Goal: Check status: Check status

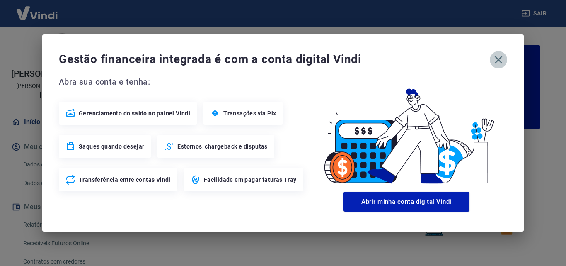
click at [499, 62] on icon "button" at bounding box center [498, 59] width 13 height 13
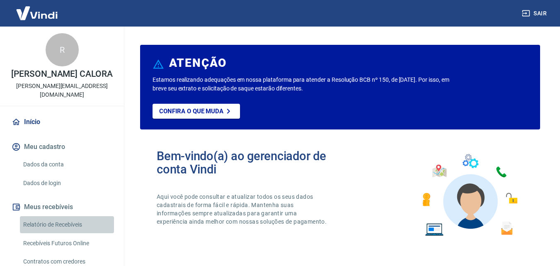
click at [70, 216] on link "Relatório de Recebíveis" at bounding box center [67, 224] width 94 height 17
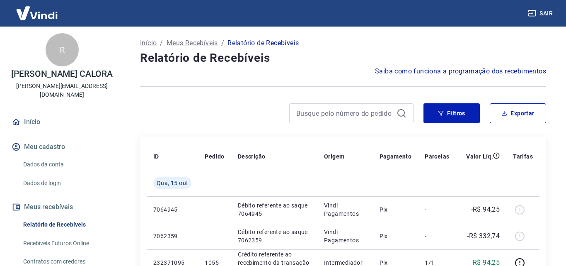
click at [59, 237] on link "Recebíveis Futuros Online" at bounding box center [67, 243] width 94 height 17
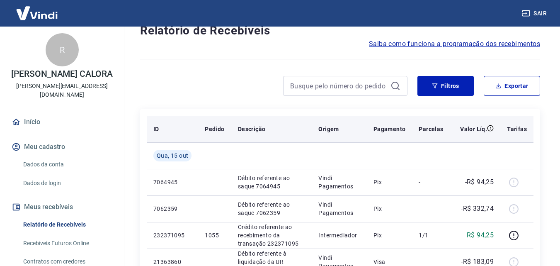
scroll to position [41, 0]
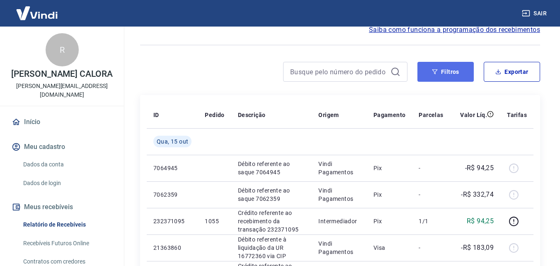
click at [424, 72] on button "Filtros" at bounding box center [445, 72] width 56 height 20
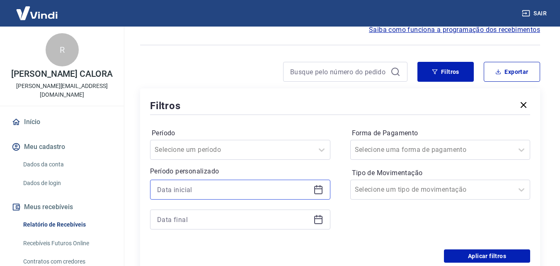
click at [200, 189] on input at bounding box center [233, 189] width 153 height 12
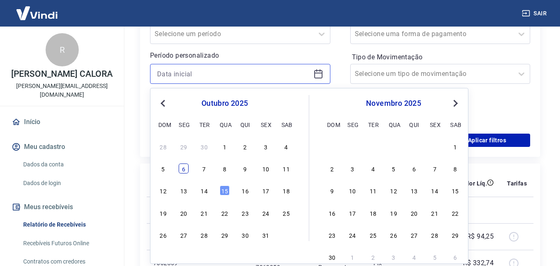
scroll to position [166, 0]
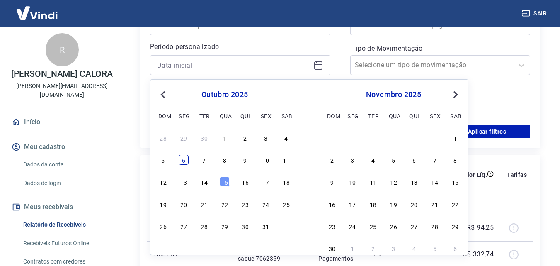
click at [185, 160] on div "6" at bounding box center [184, 160] width 10 height 10
type input "[DATE]"
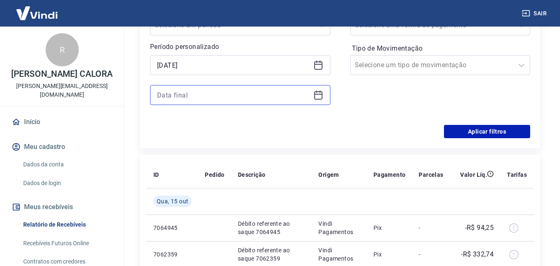
click at [204, 99] on input at bounding box center [233, 95] width 153 height 12
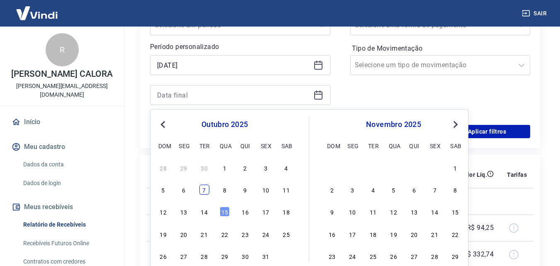
click at [205, 190] on div "7" at bounding box center [204, 189] width 10 height 10
click at [205, 190] on td at bounding box center [214, 201] width 33 height 27
type input "[DATE]"
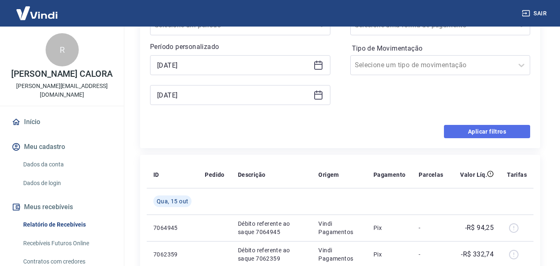
click at [484, 137] on button "Aplicar filtros" at bounding box center [487, 131] width 86 height 13
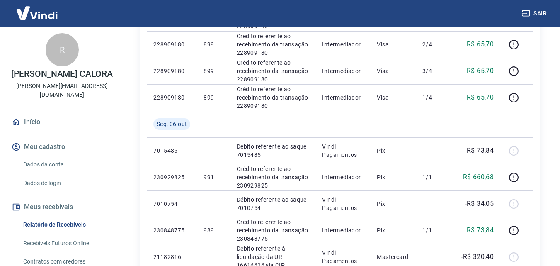
scroll to position [290, 0]
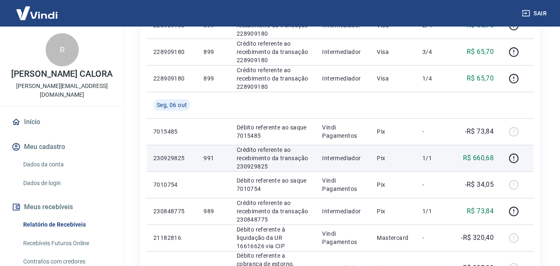
click at [484, 158] on p "R$ 660,68" at bounding box center [478, 158] width 31 height 10
copy p "660,68"
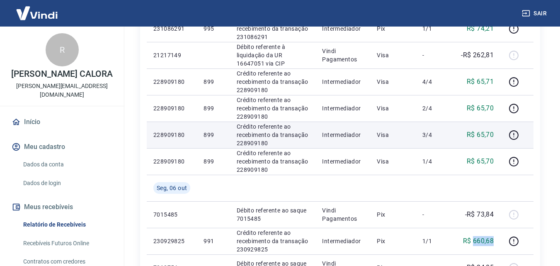
scroll to position [166, 0]
